Goal: Task Accomplishment & Management: Manage account settings

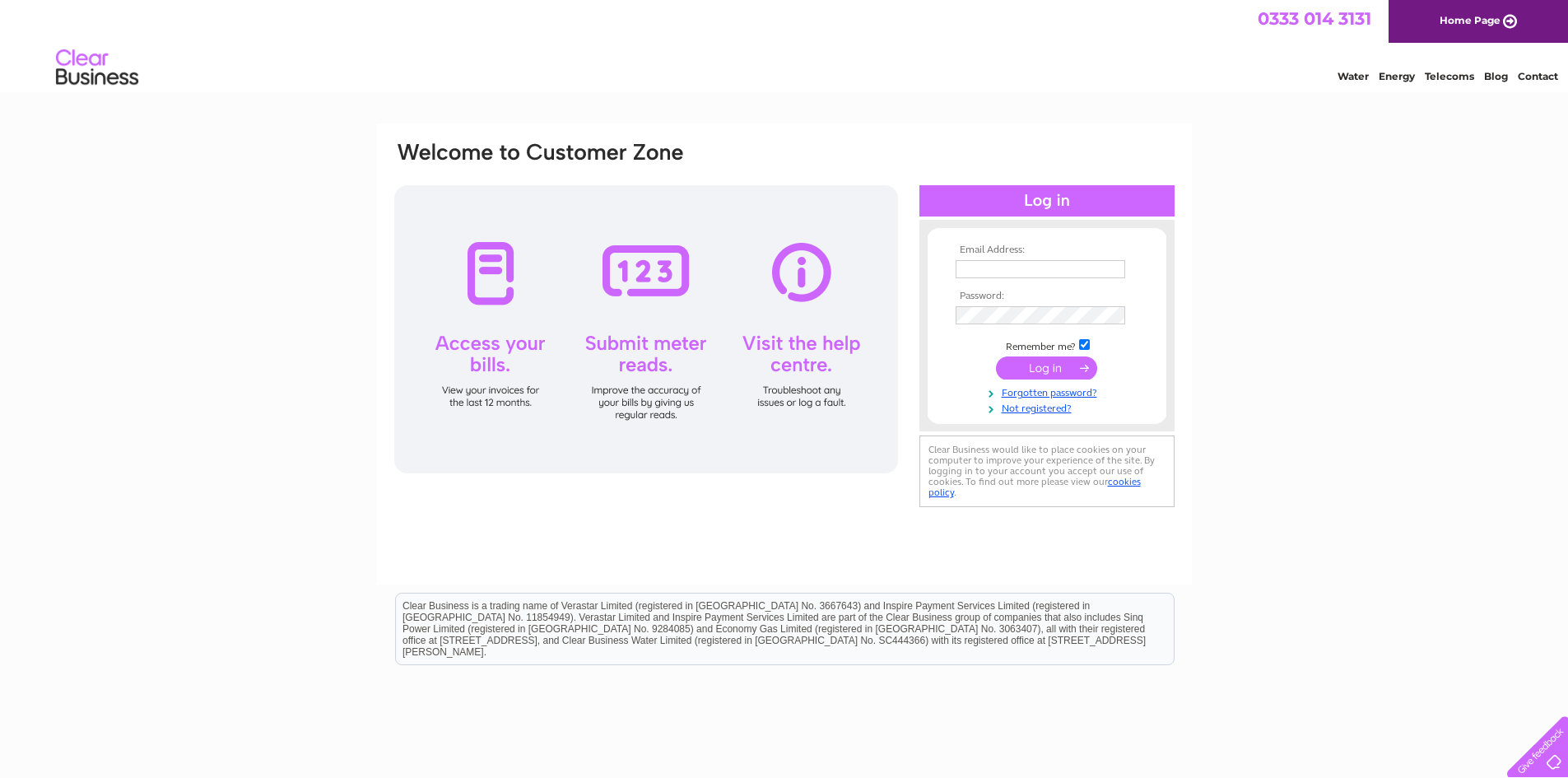
click at [1081, 272] on input "text" at bounding box center [1040, 269] width 170 height 18
type input "jadescoffeehouse22@gmail.com"
click at [996, 358] on input "submit" at bounding box center [1046, 369] width 101 height 23
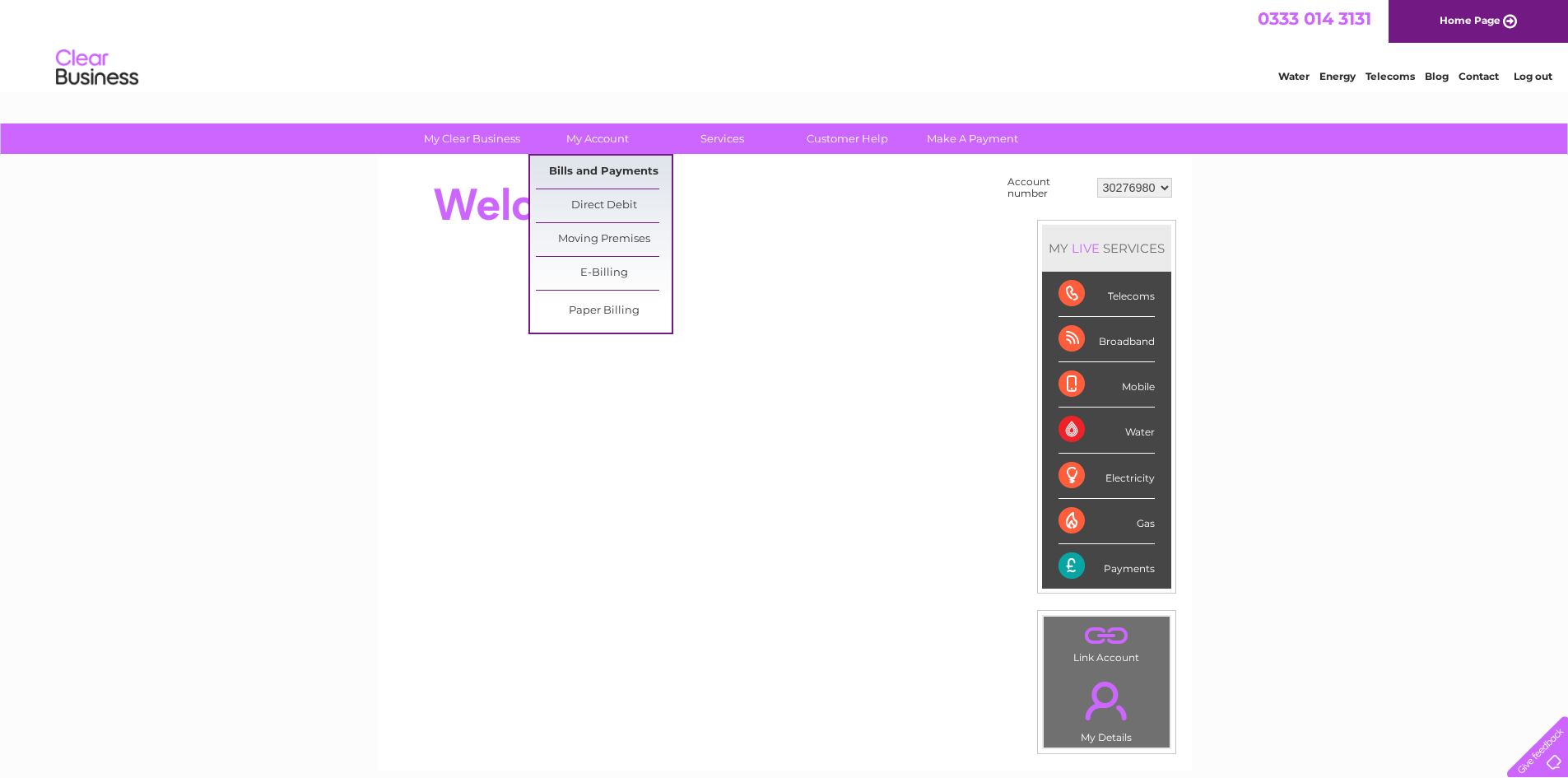
click at [595, 179] on link "Bills and Payments" at bounding box center [604, 172] width 136 height 33
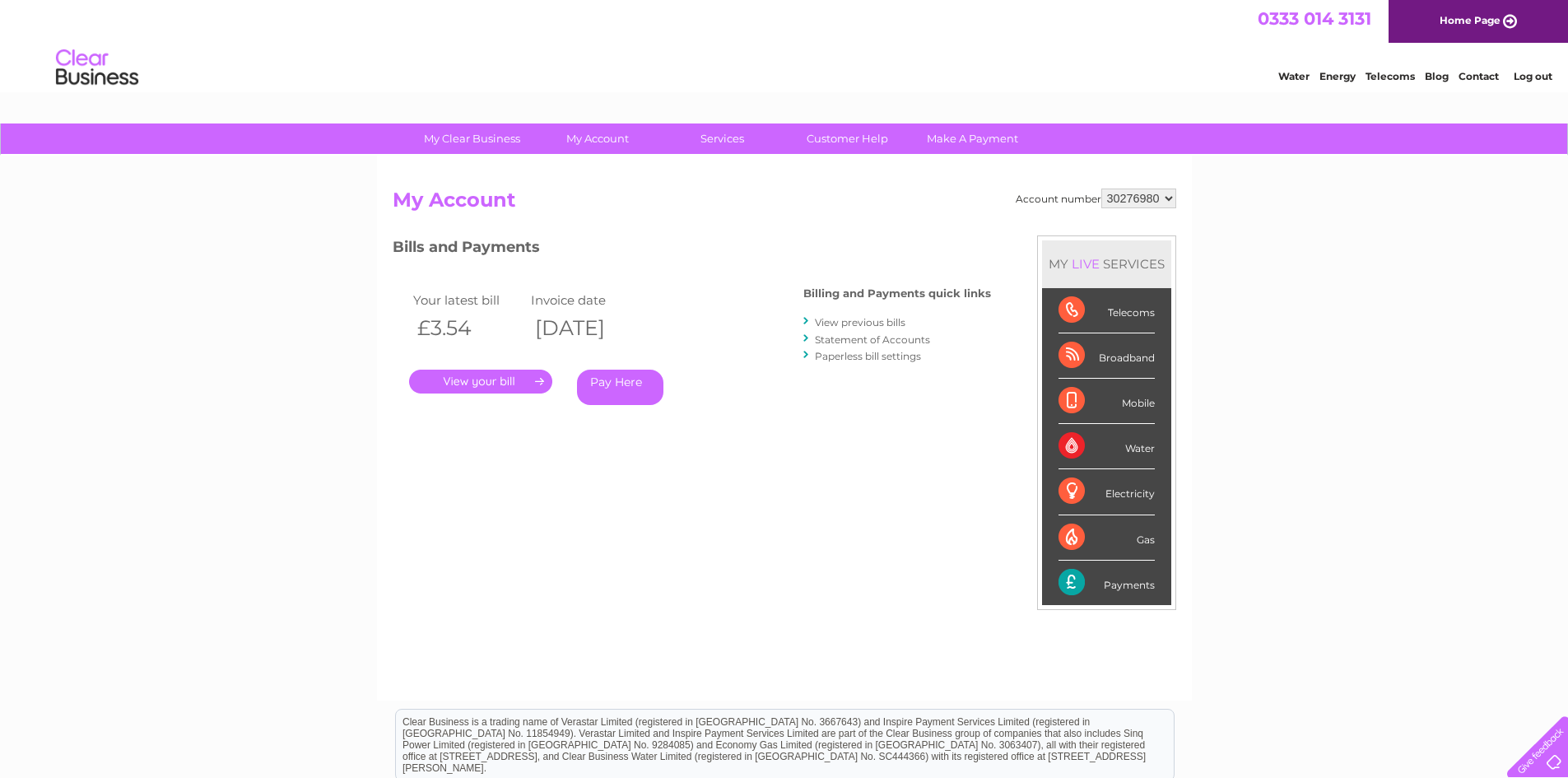
click at [502, 385] on link "." at bounding box center [480, 382] width 143 height 24
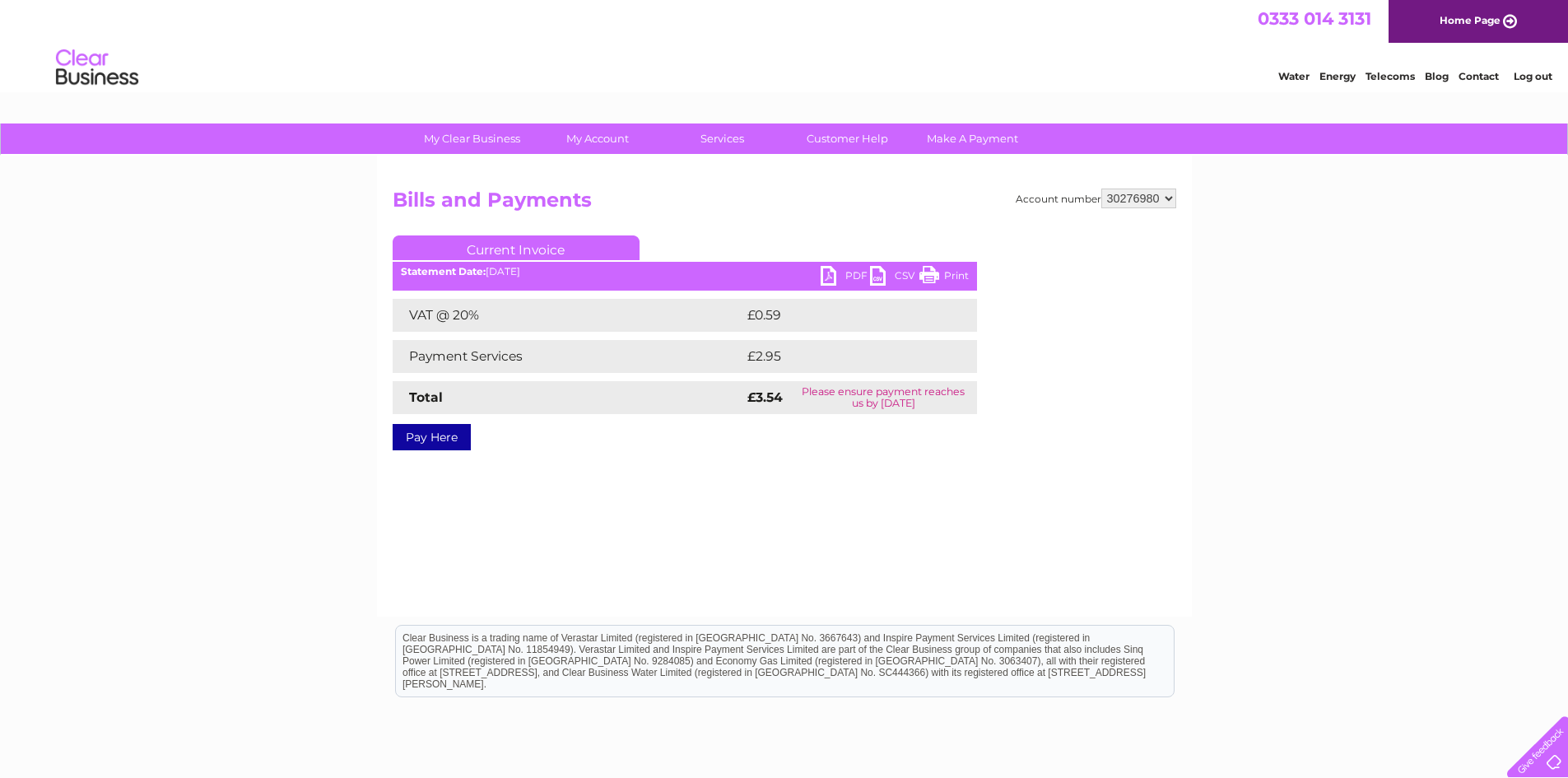
click at [854, 272] on link "PDF" at bounding box center [845, 278] width 49 height 24
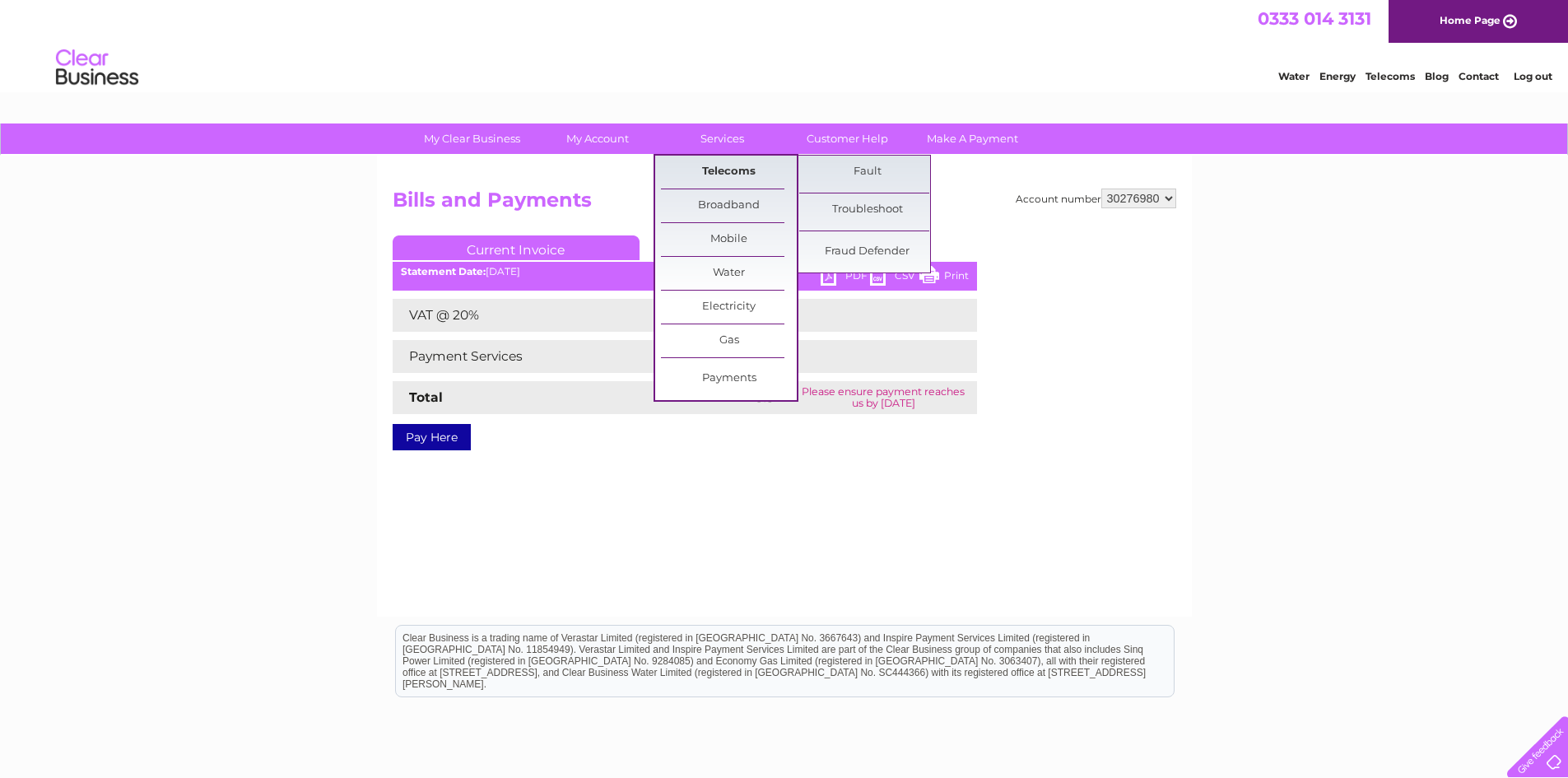
click at [737, 173] on link "Telecoms" at bounding box center [729, 172] width 136 height 33
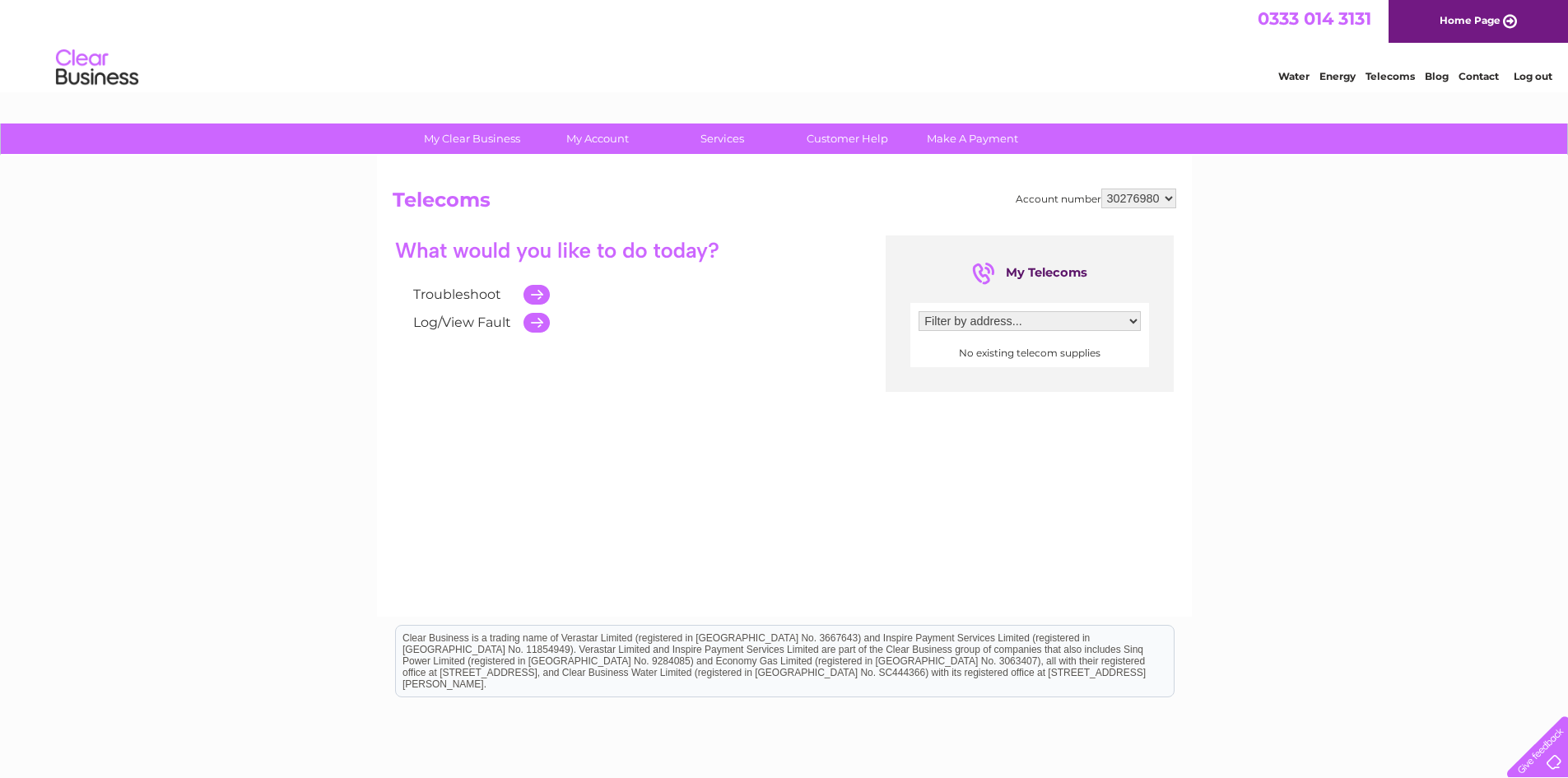
click at [1125, 324] on select "Filter by address..." at bounding box center [1029, 321] width 223 height 20
click at [1167, 193] on select "30276980 30308348" at bounding box center [1138, 198] width 75 height 20
select select "30308348"
click at [1101, 189] on select "30276980 30308348" at bounding box center [1138, 198] width 75 height 20
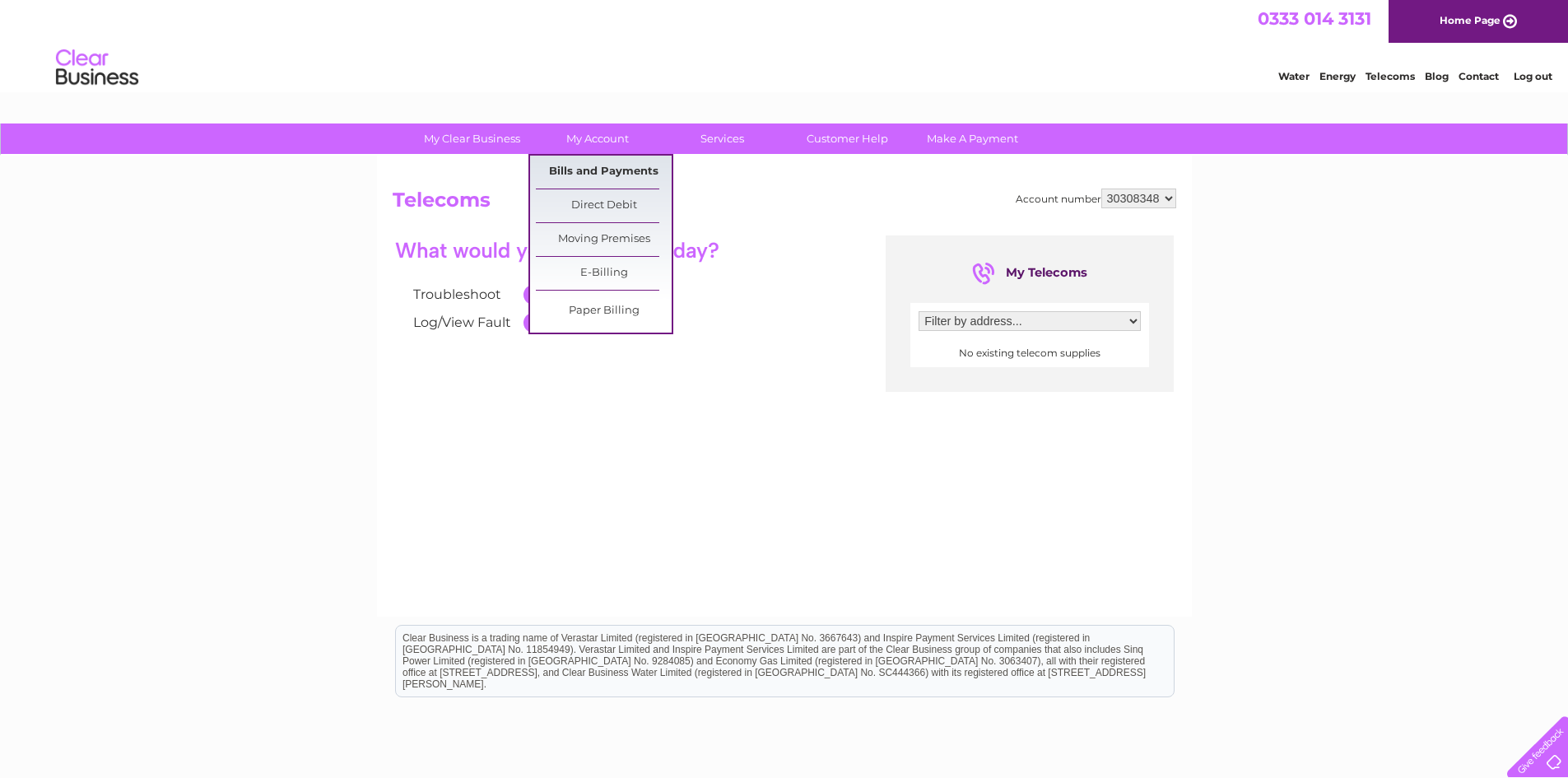
click at [609, 167] on link "Bills and Payments" at bounding box center [604, 172] width 136 height 33
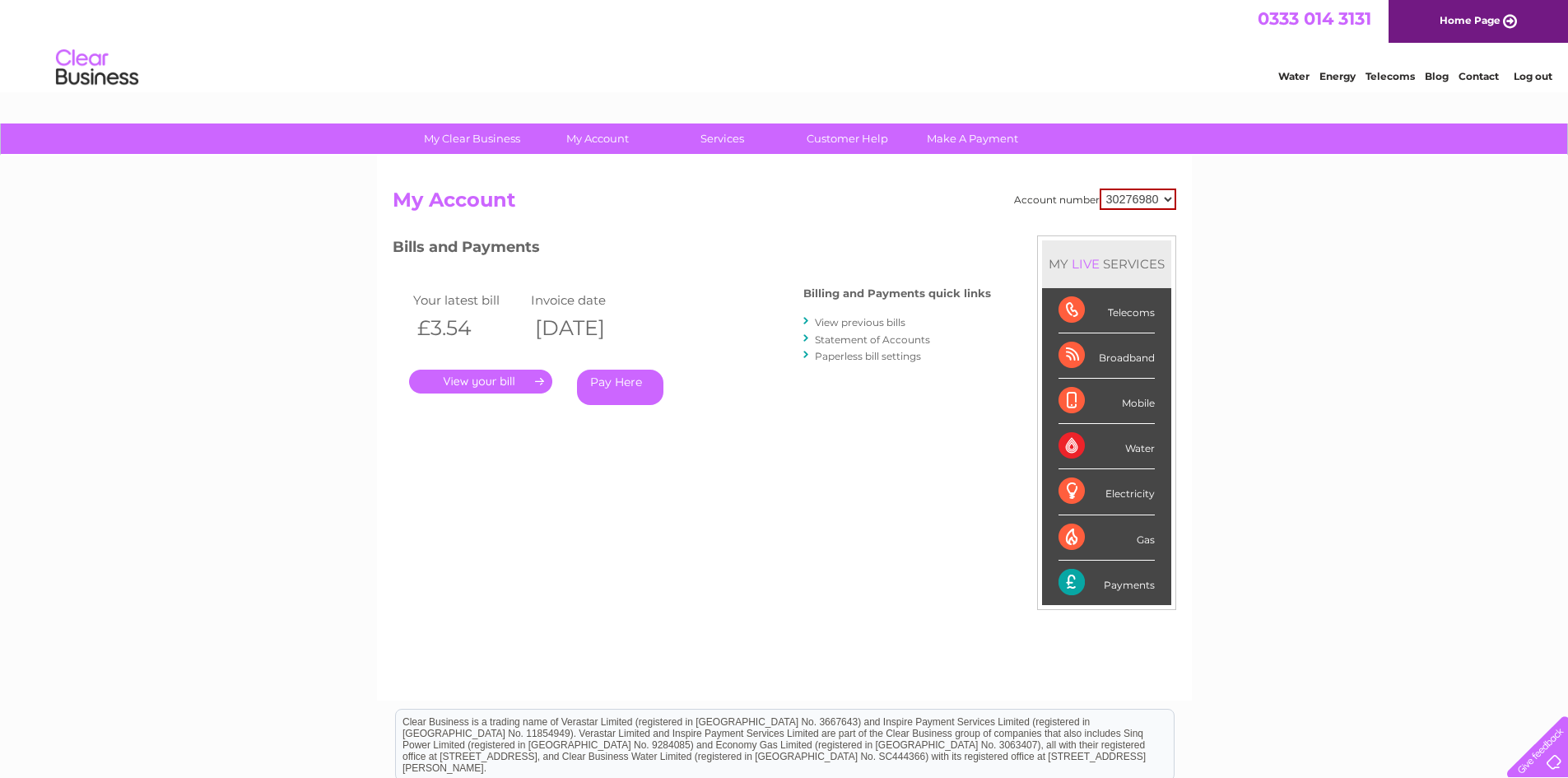
click at [1145, 201] on select "30276980 30308348" at bounding box center [1137, 199] width 76 height 22
select select "30308348"
click at [1099, 189] on select "30276980 30308348" at bounding box center [1137, 199] width 76 height 22
click at [509, 383] on link "." at bounding box center [480, 382] width 143 height 24
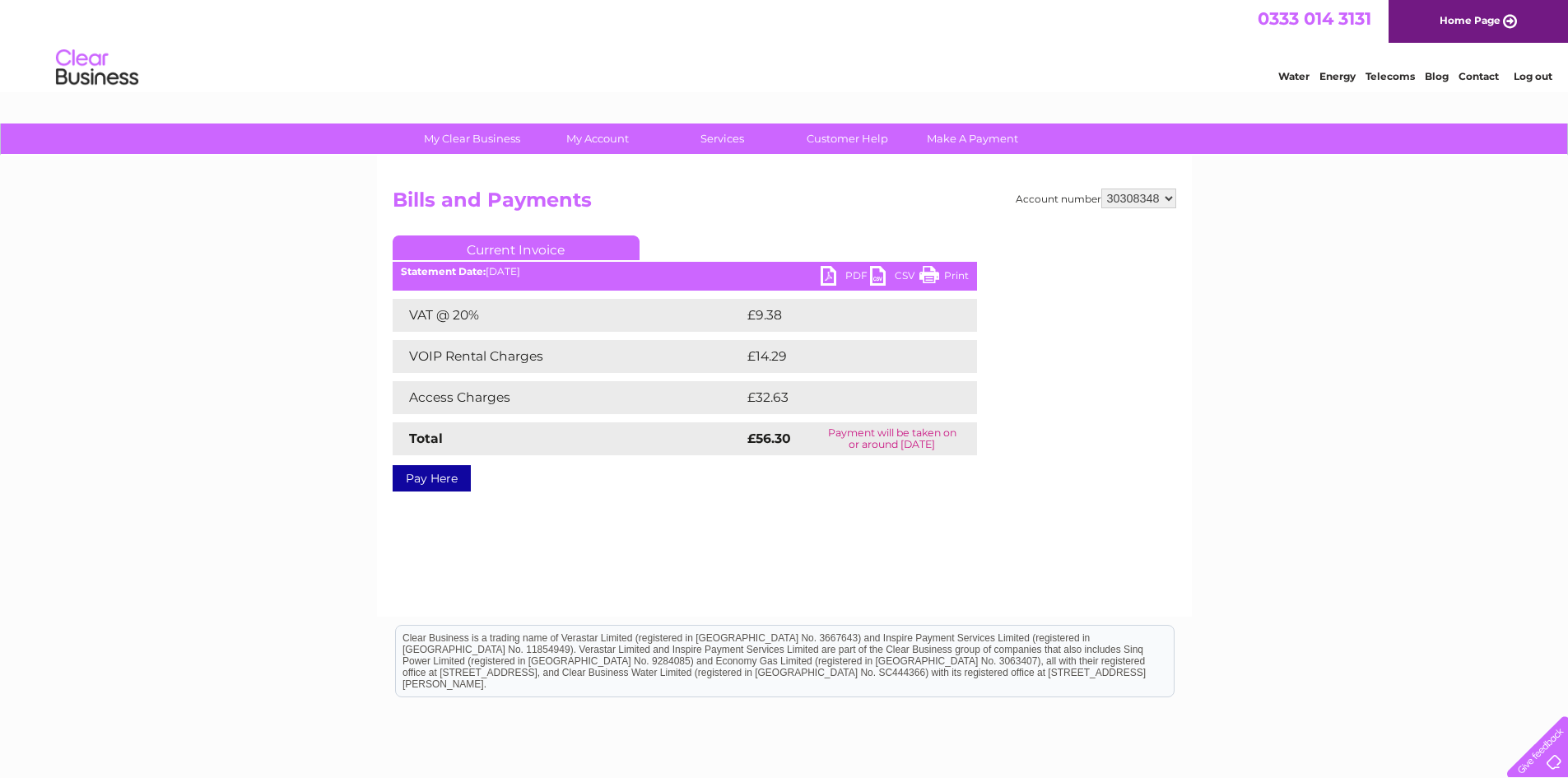
click at [846, 280] on link "PDF" at bounding box center [845, 278] width 49 height 24
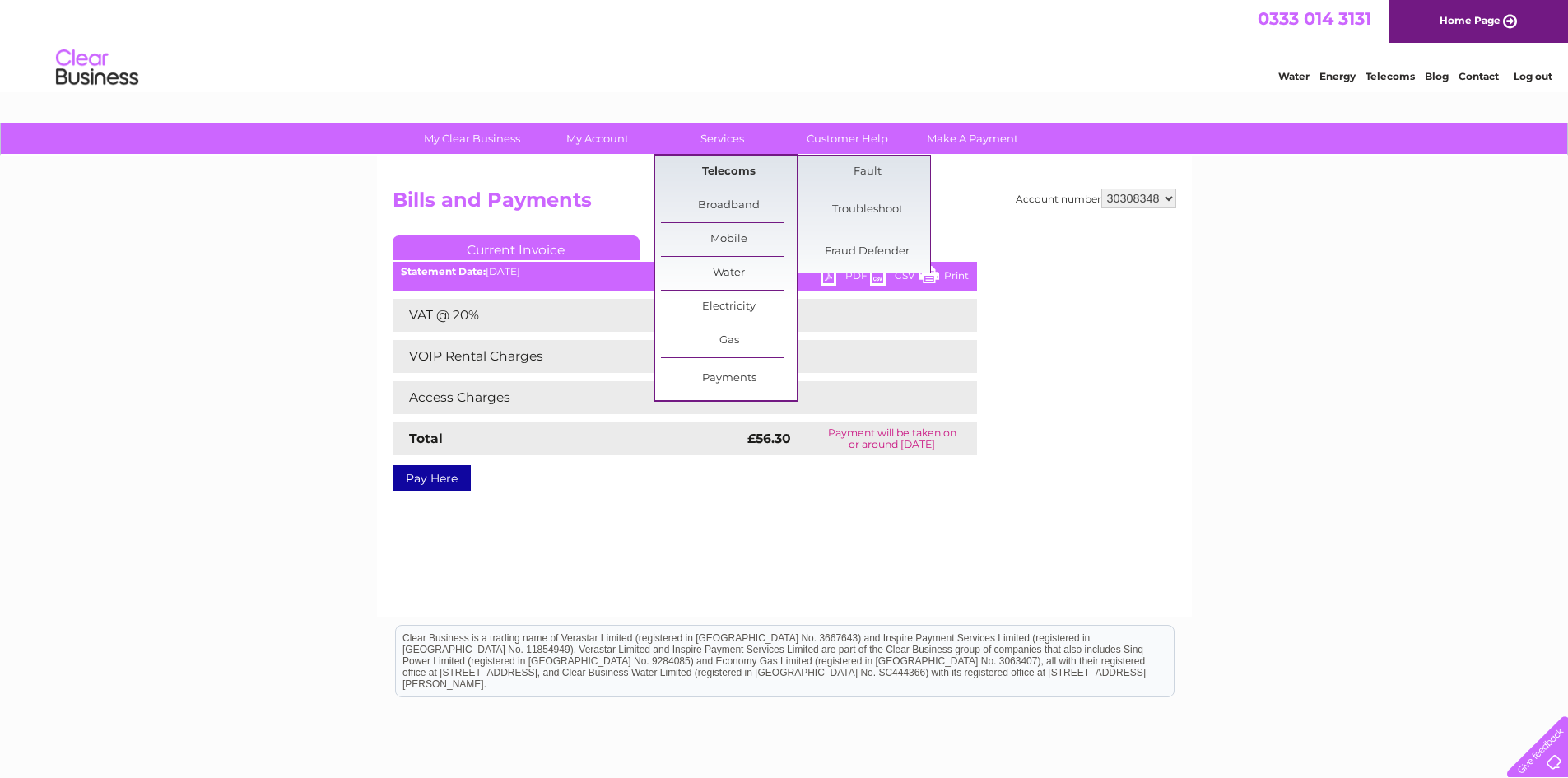
click at [730, 171] on link "Telecoms" at bounding box center [729, 172] width 136 height 33
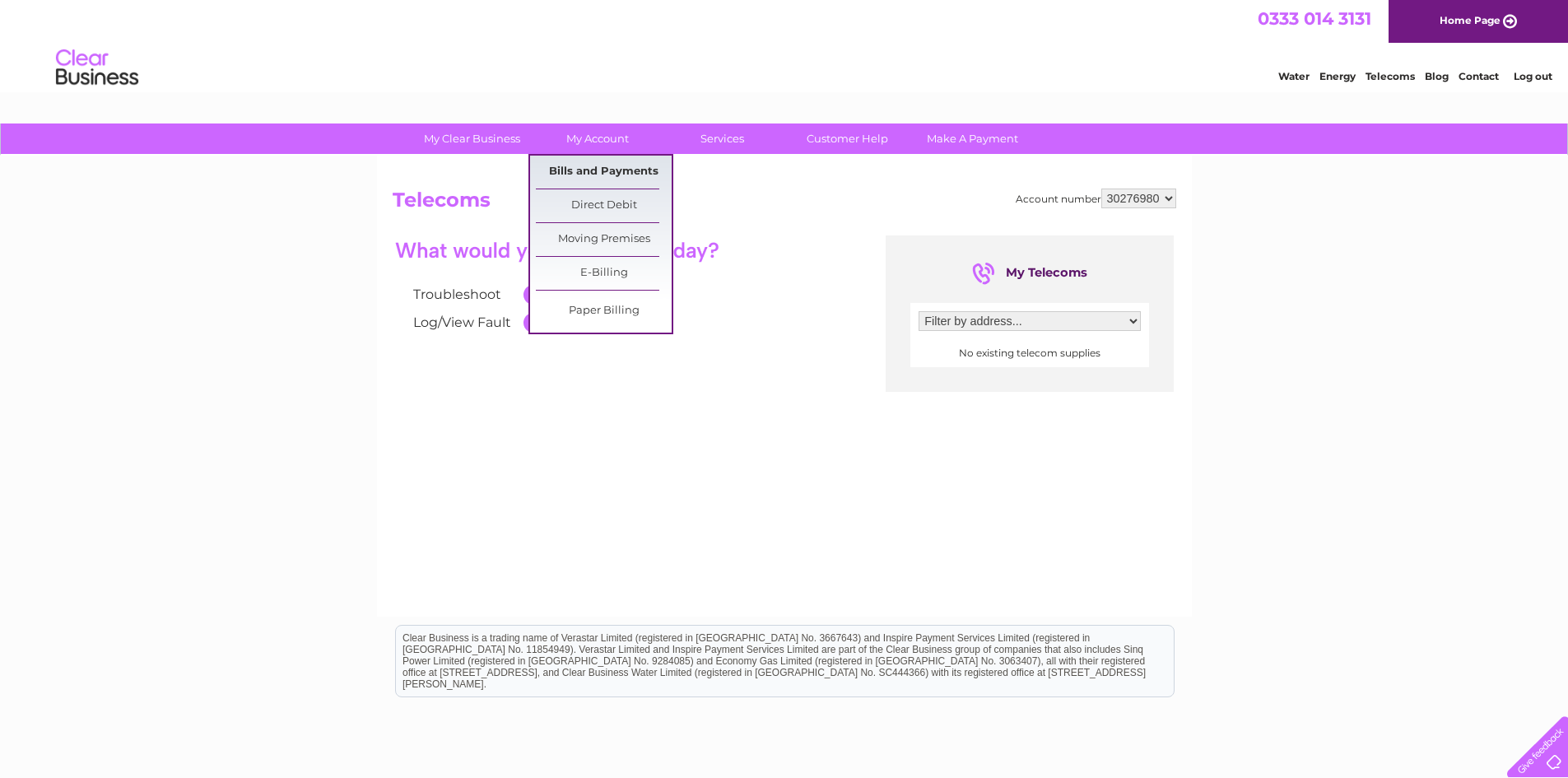
click at [590, 175] on link "Bills and Payments" at bounding box center [604, 172] width 136 height 33
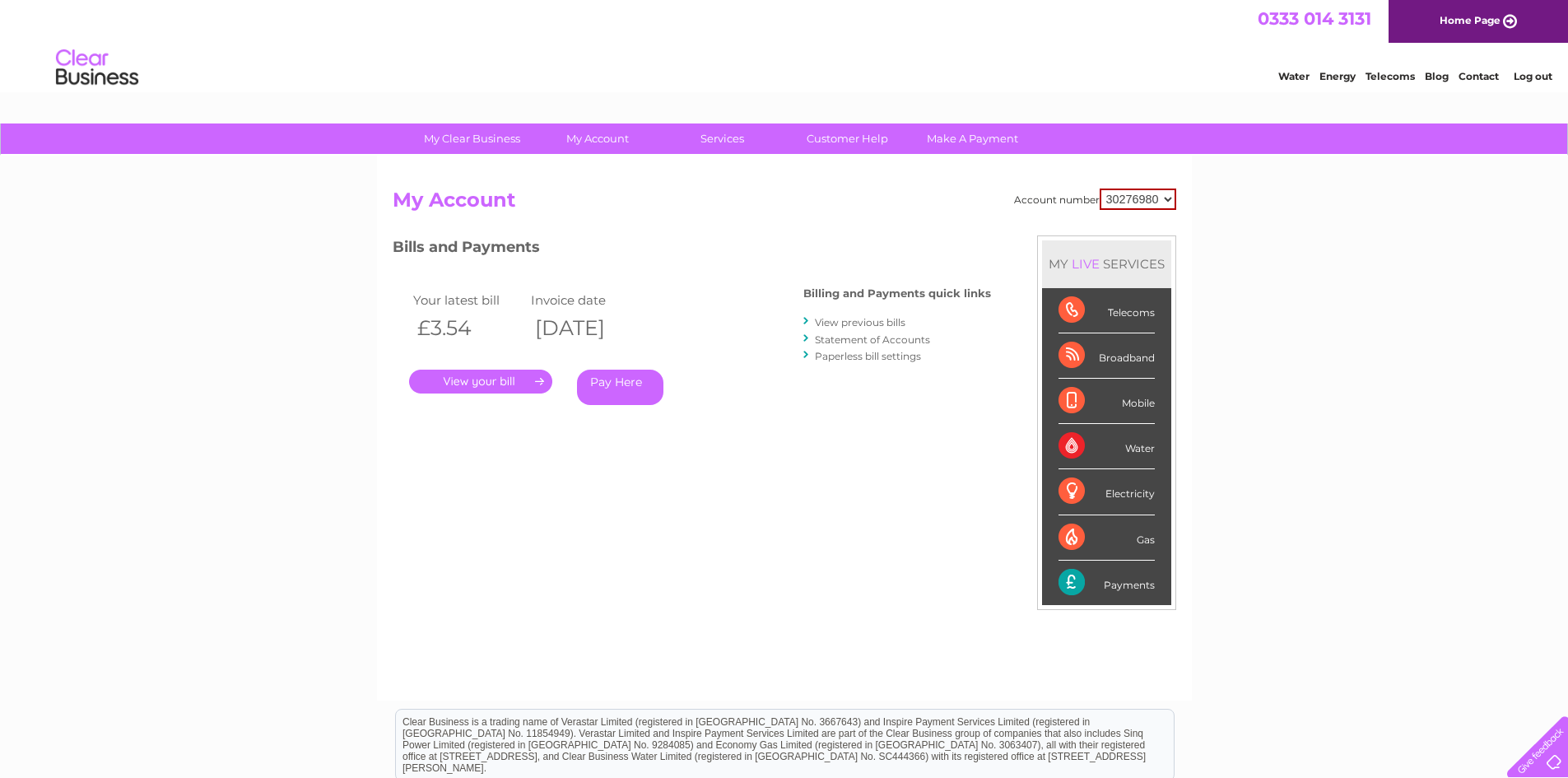
click at [1077, 307] on div "Telecoms" at bounding box center [1106, 311] width 96 height 45
click at [1122, 315] on div "Telecoms" at bounding box center [1106, 311] width 96 height 45
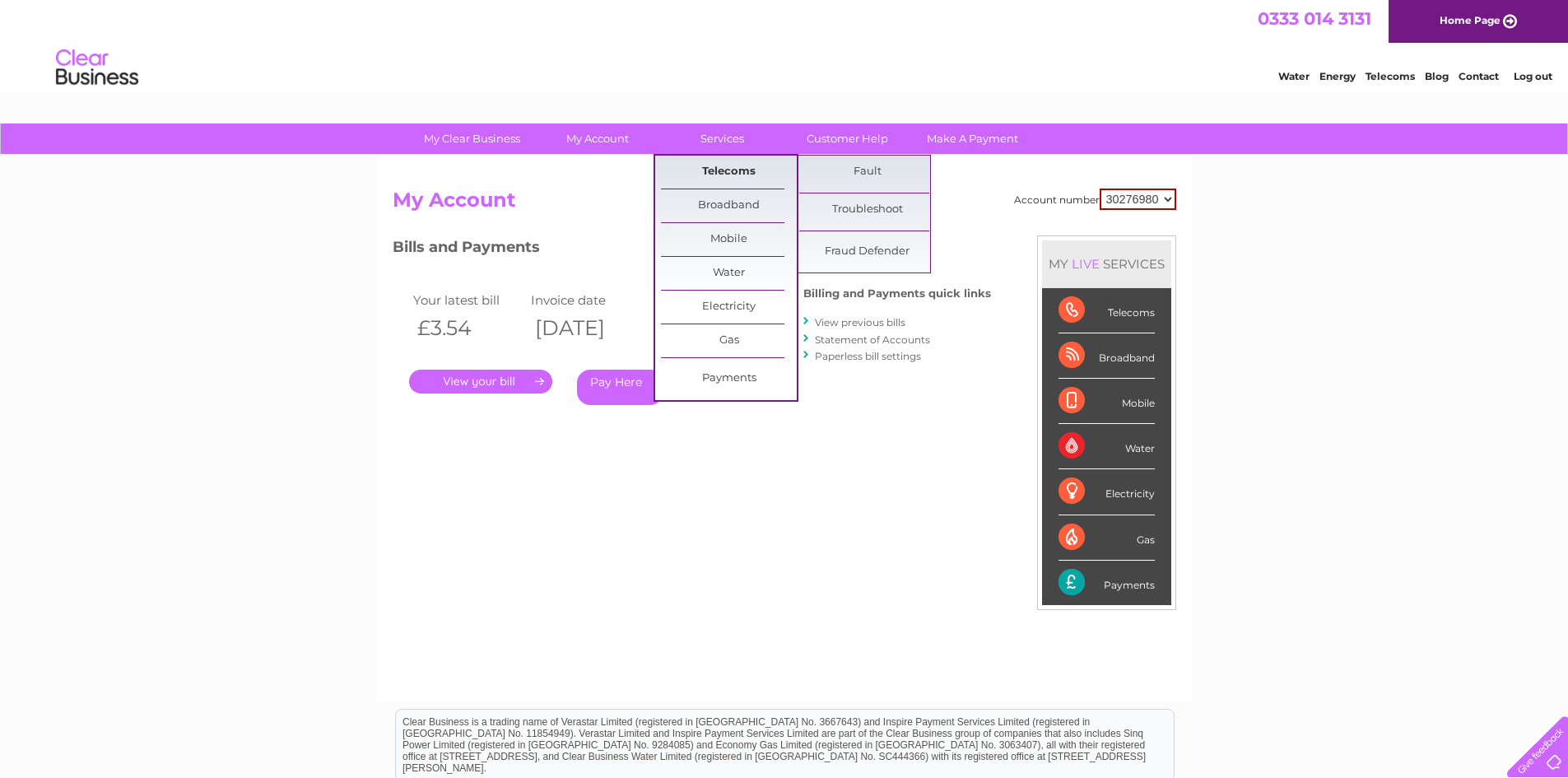
click at [738, 160] on link "Telecoms" at bounding box center [729, 172] width 136 height 33
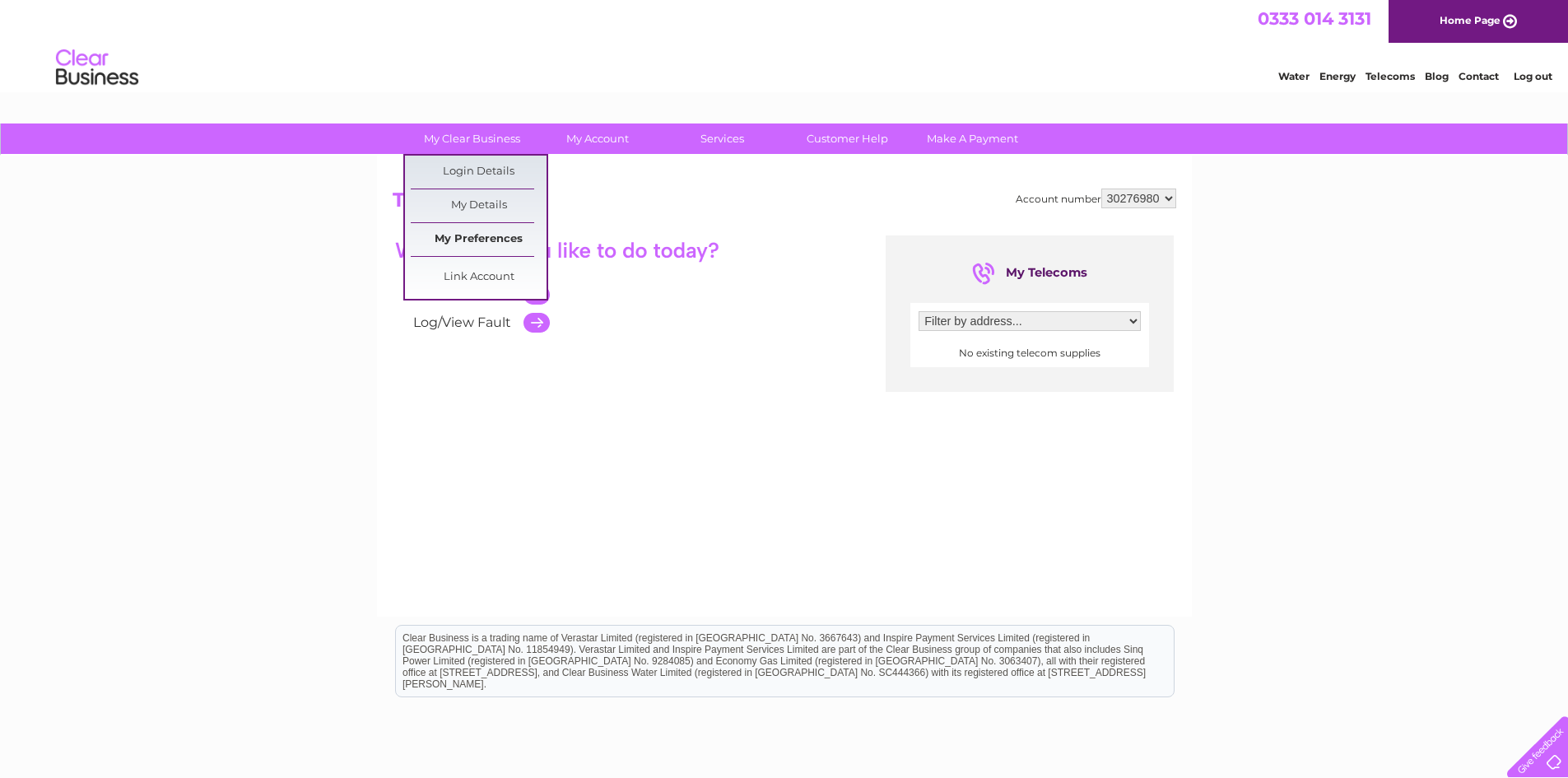
click at [470, 241] on link "My Preferences" at bounding box center [478, 239] width 136 height 33
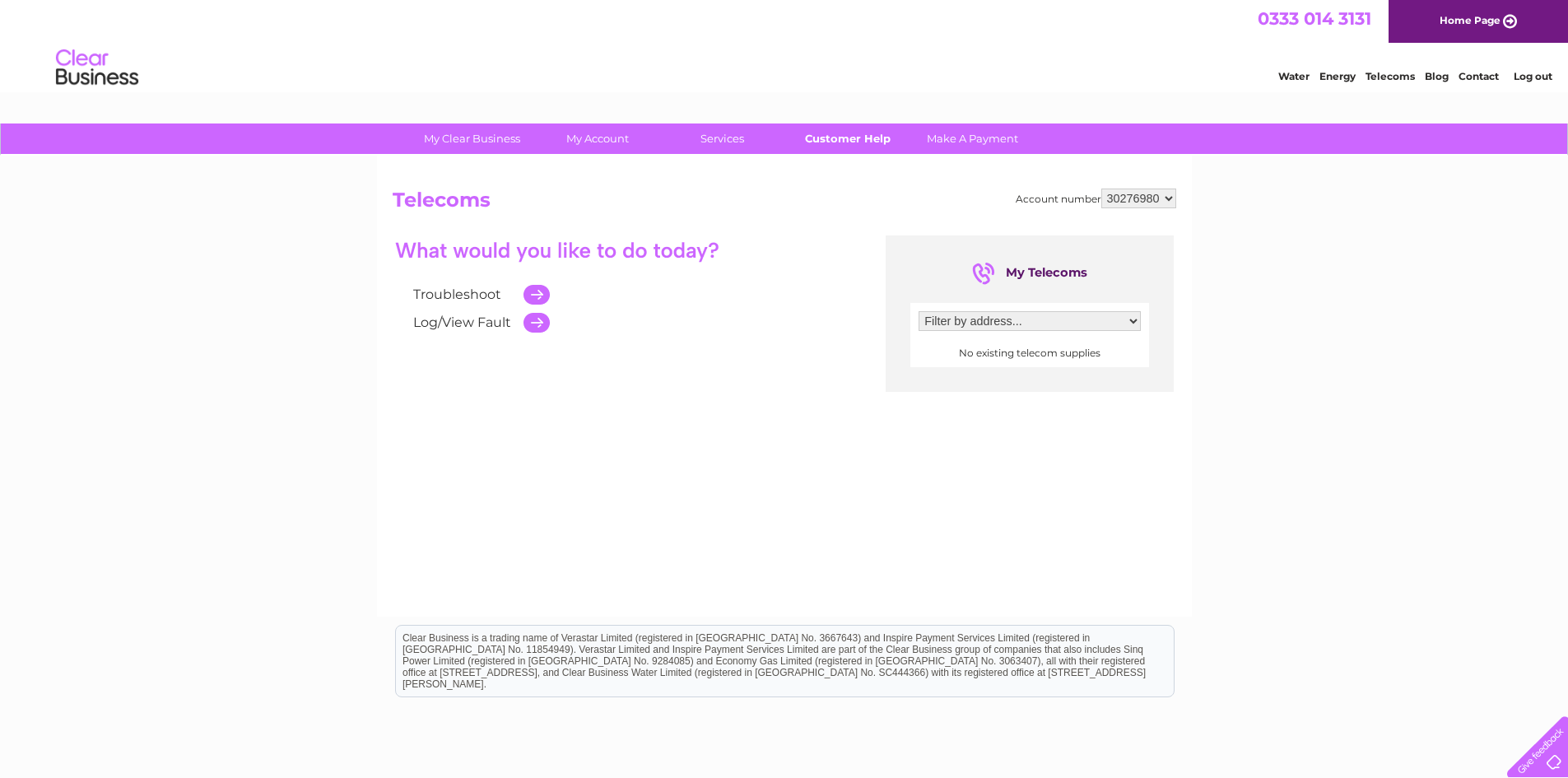
click at [833, 143] on link "Customer Help" at bounding box center [847, 139] width 136 height 30
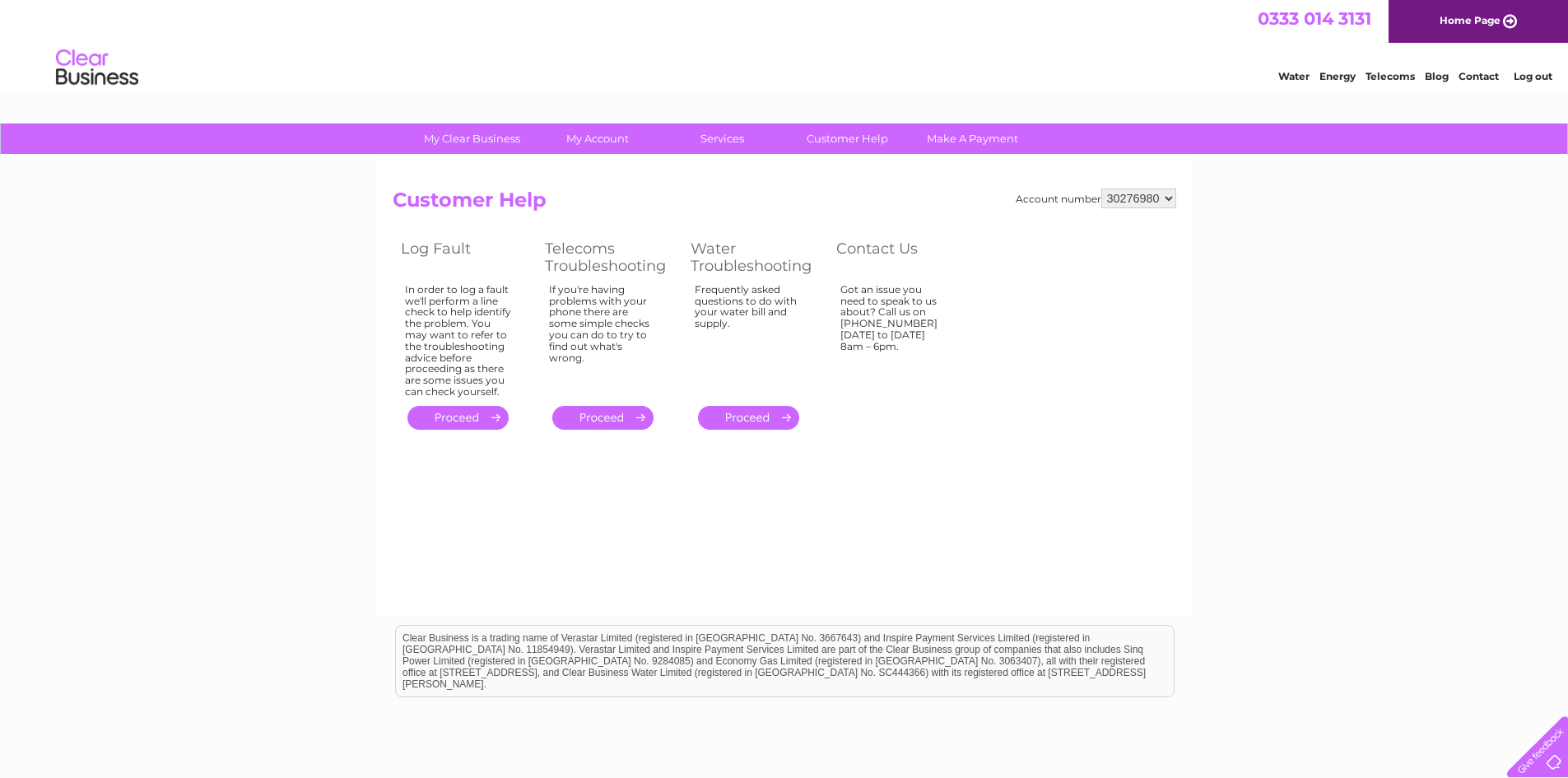
click at [1166, 198] on select "30276980 30308348" at bounding box center [1138, 198] width 75 height 20
select select "30308348"
click at [1101, 189] on select "30276980 30308348" at bounding box center [1138, 198] width 75 height 20
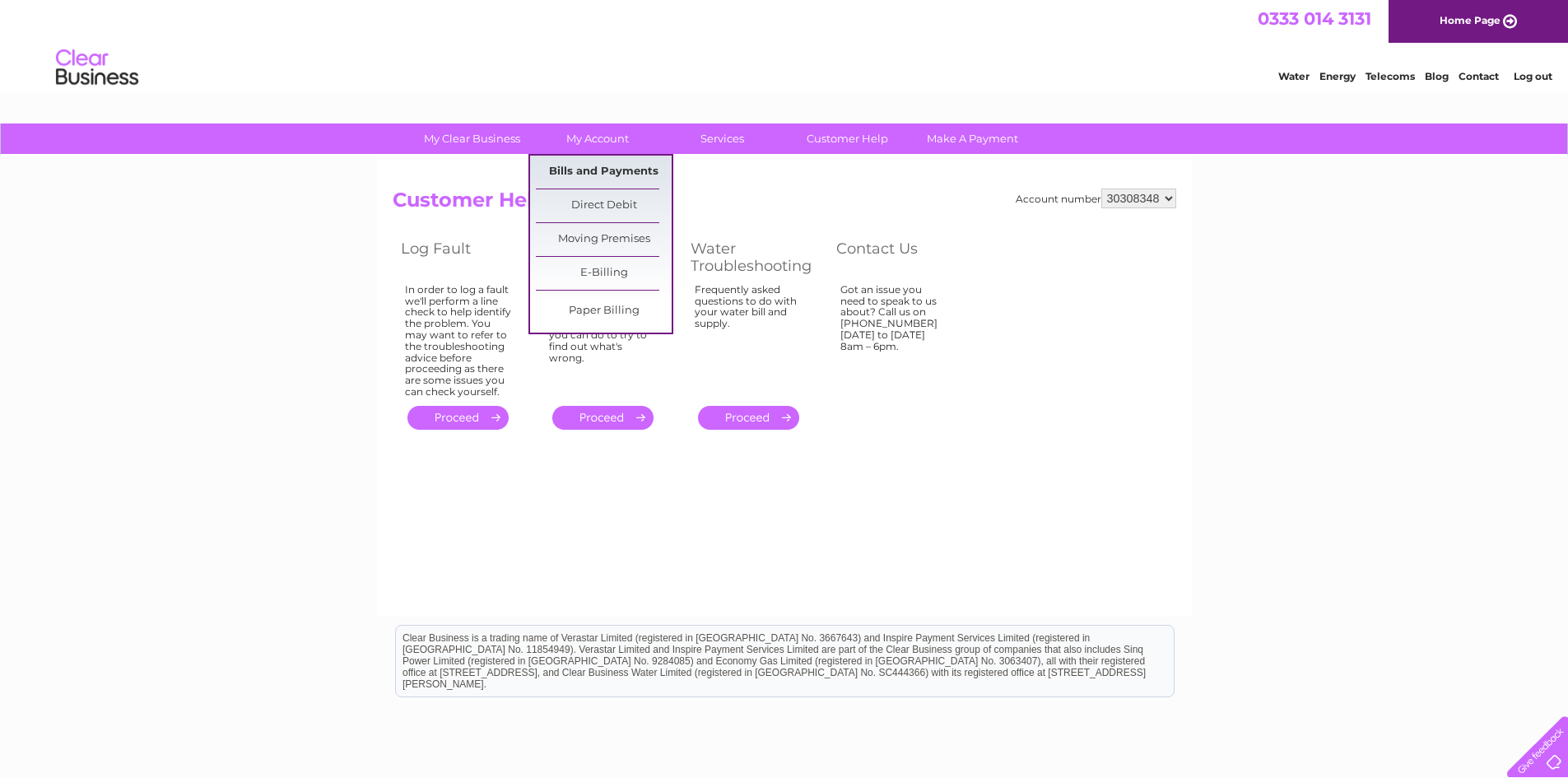
click at [617, 165] on link "Bills and Payments" at bounding box center [604, 172] width 136 height 33
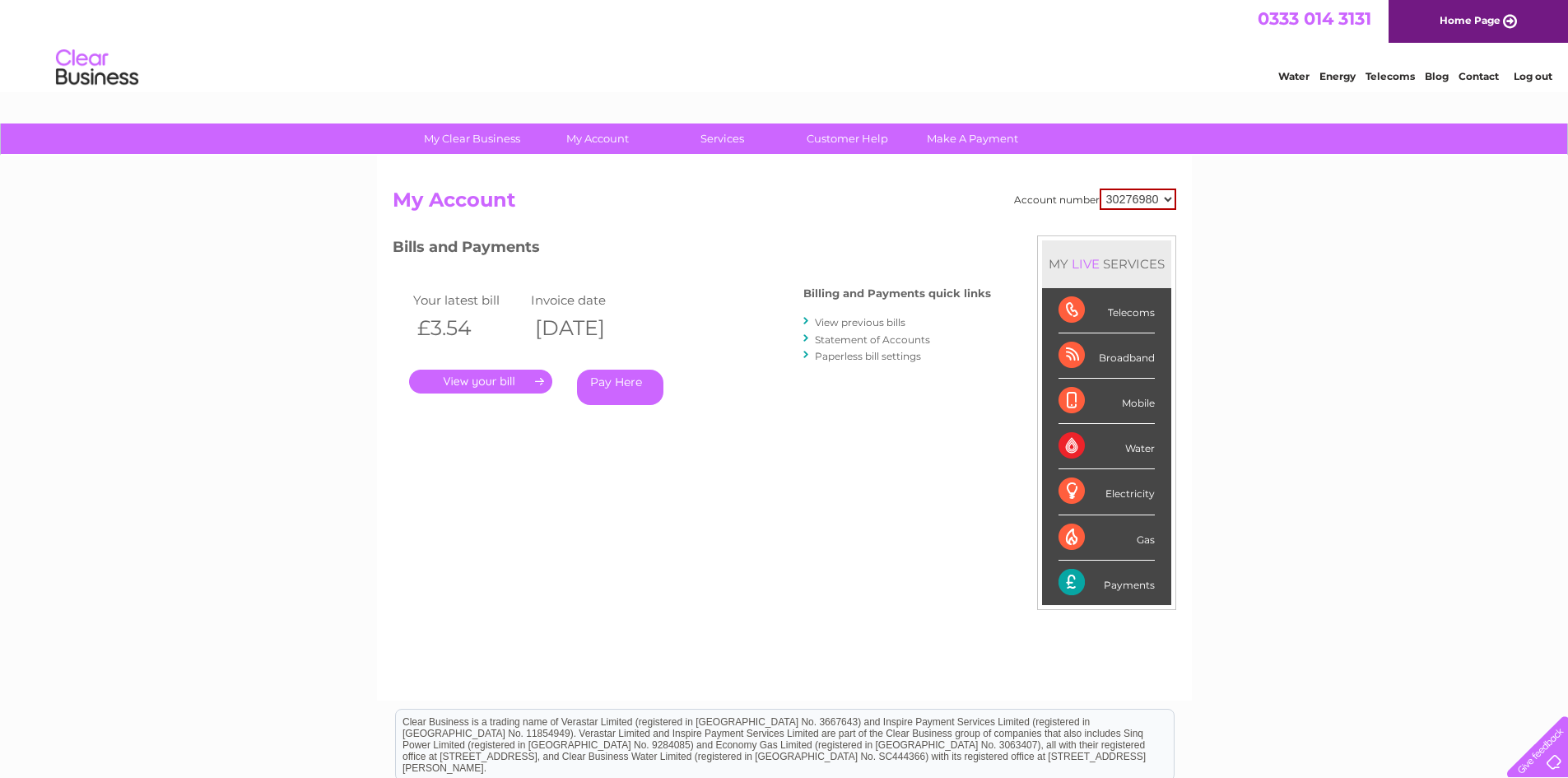
click at [1168, 202] on select "30276980 30308348" at bounding box center [1137, 199] width 76 height 22
select select "30308348"
click at [1099, 189] on select "30276980 30308348" at bounding box center [1137, 199] width 76 height 22
click at [519, 386] on link "." at bounding box center [480, 382] width 143 height 24
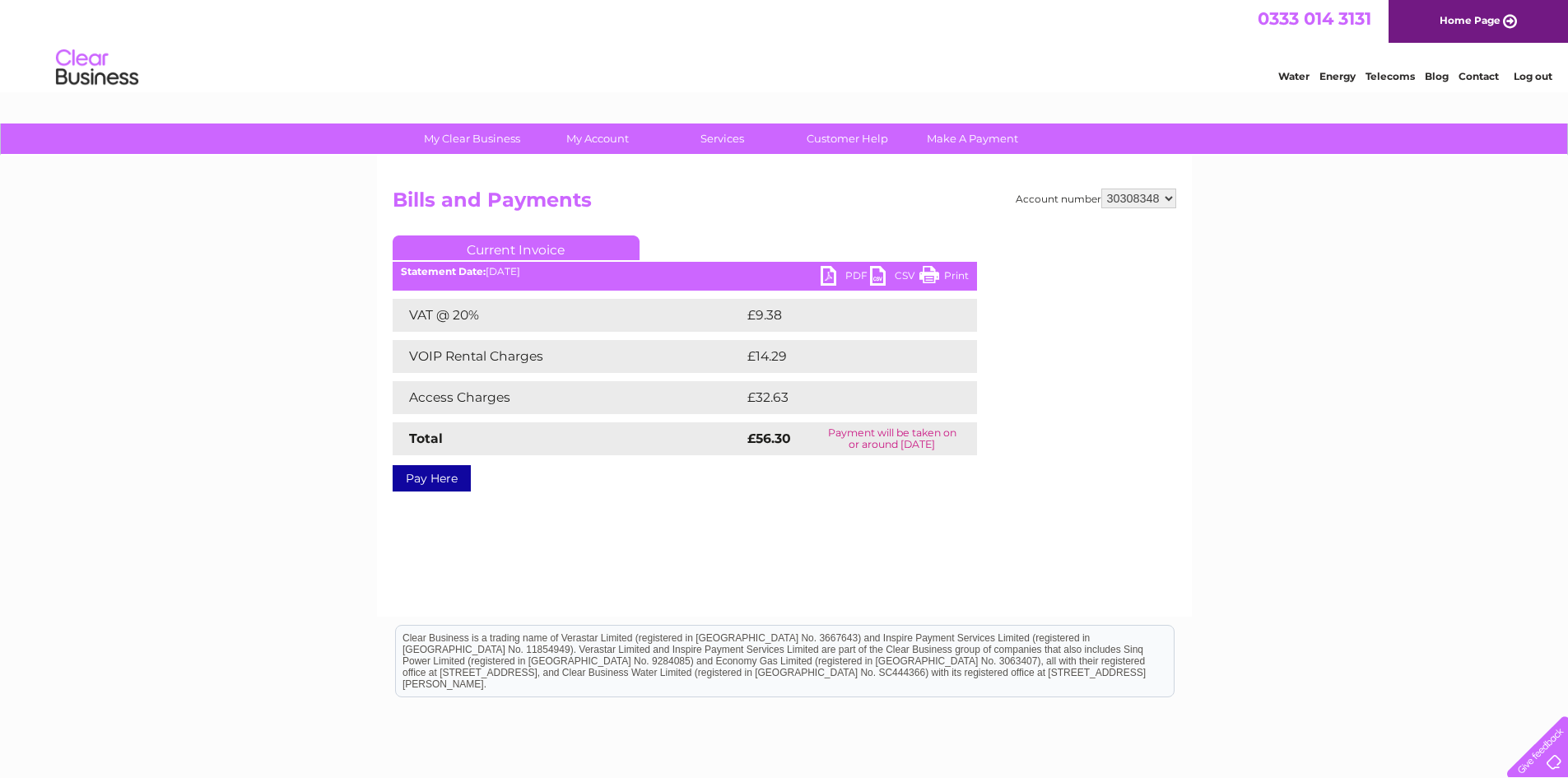
click at [842, 273] on link "PDF" at bounding box center [845, 278] width 49 height 24
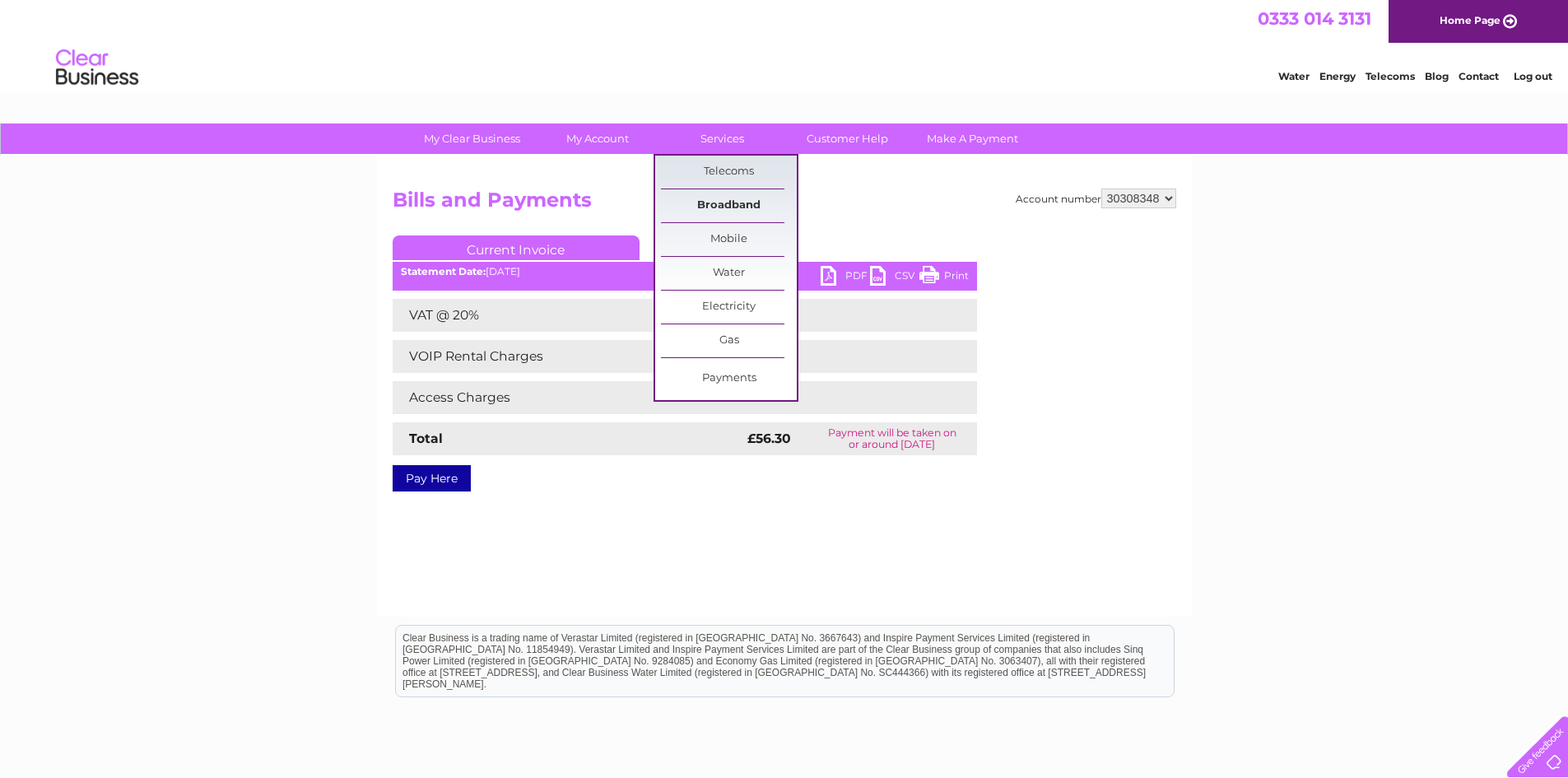
click at [737, 207] on link "Broadband" at bounding box center [729, 206] width 136 height 33
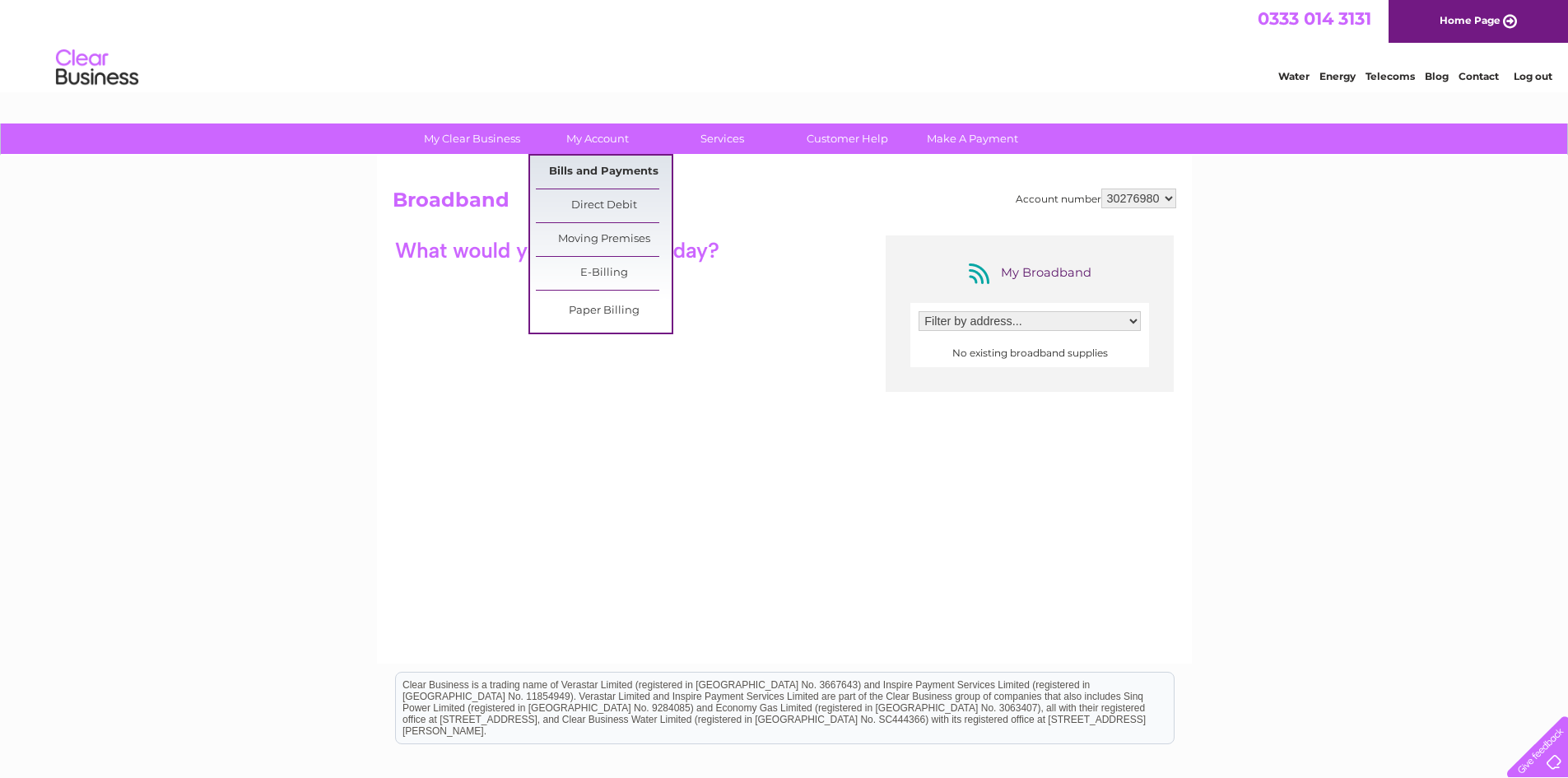
click at [593, 167] on link "Bills and Payments" at bounding box center [604, 172] width 136 height 33
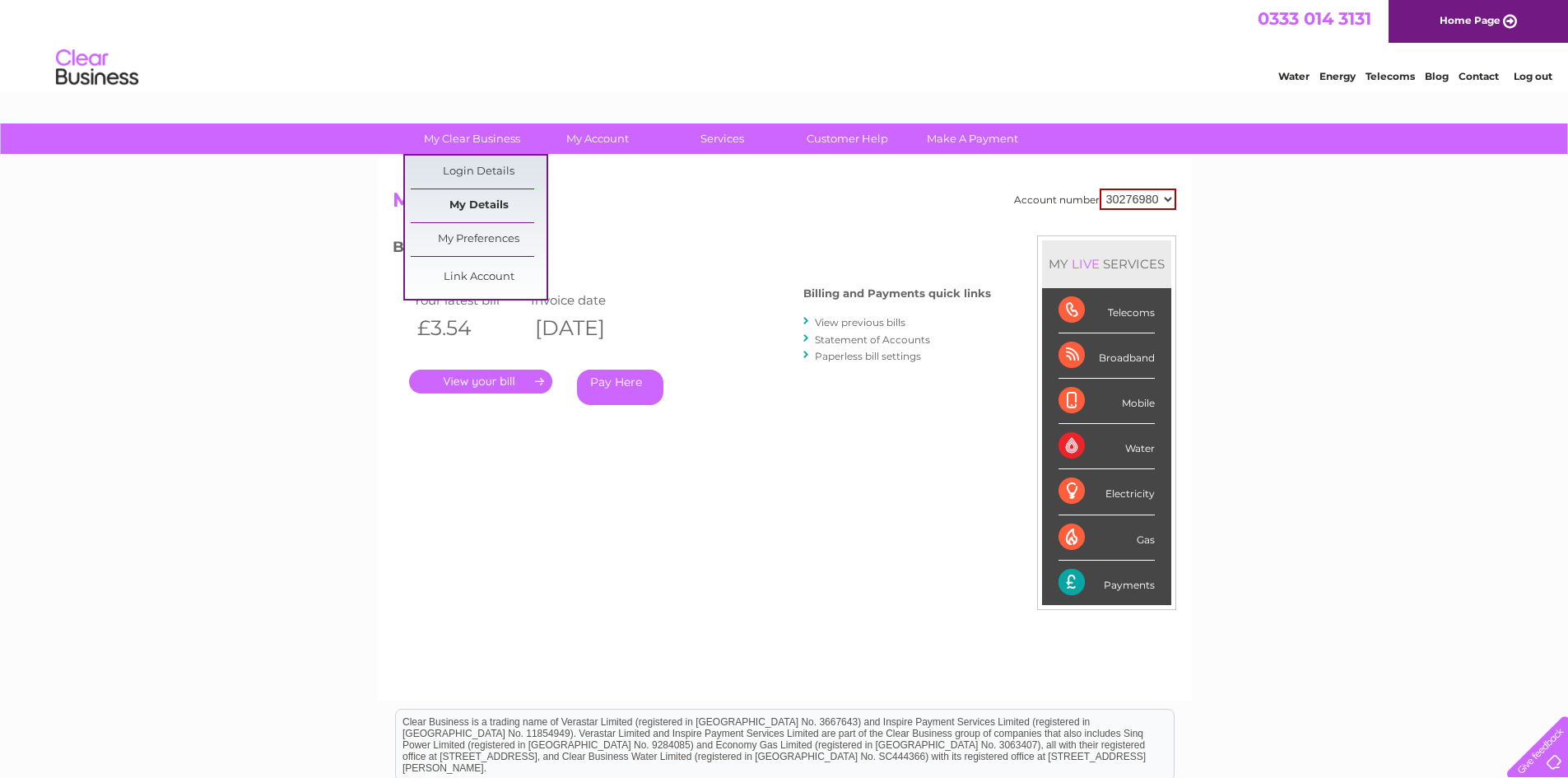
click at [478, 204] on link "My Details" at bounding box center [478, 206] width 136 height 33
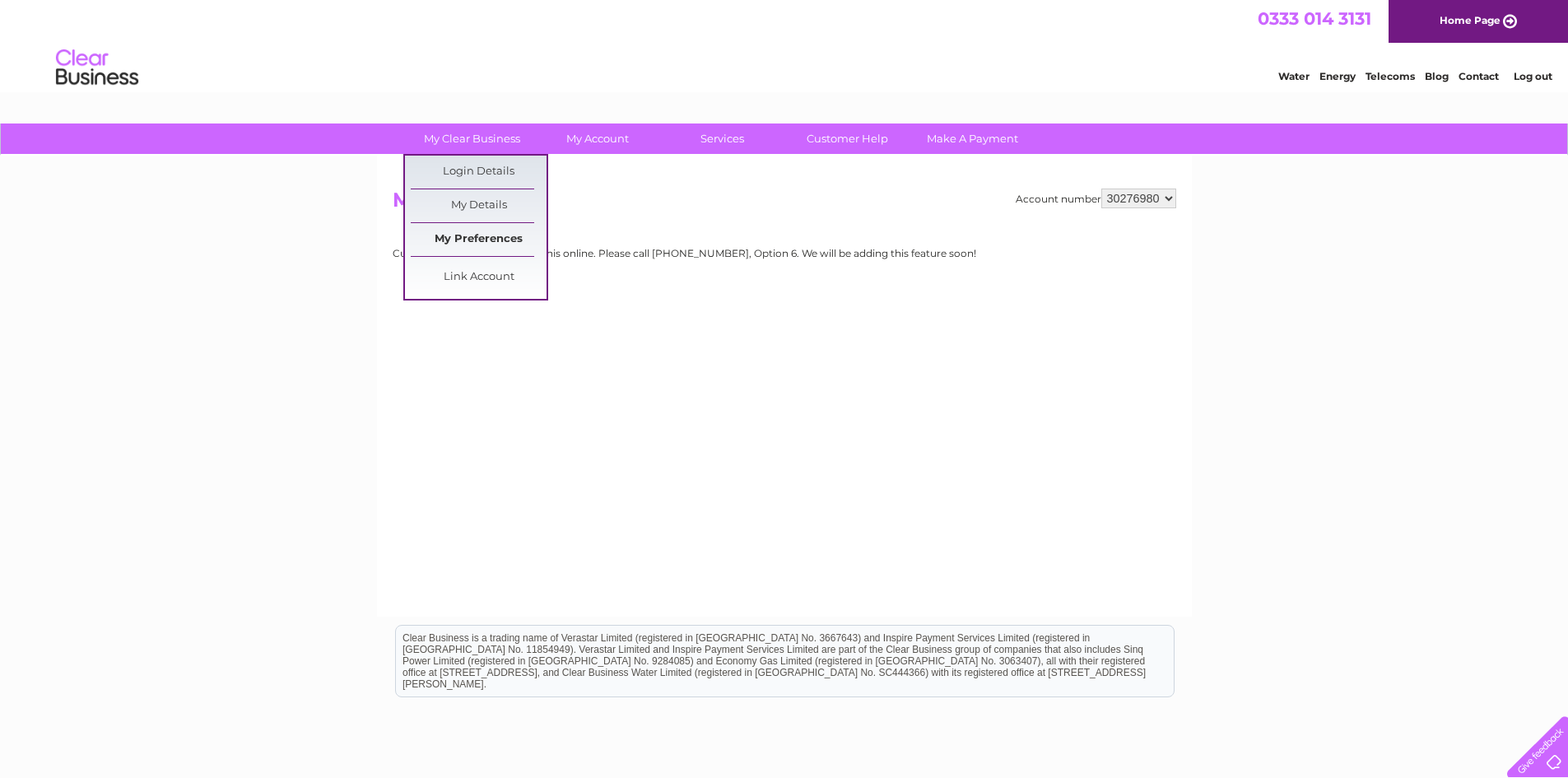
click at [476, 235] on link "My Preferences" at bounding box center [478, 239] width 136 height 33
